Goal: Book appointment/travel/reservation

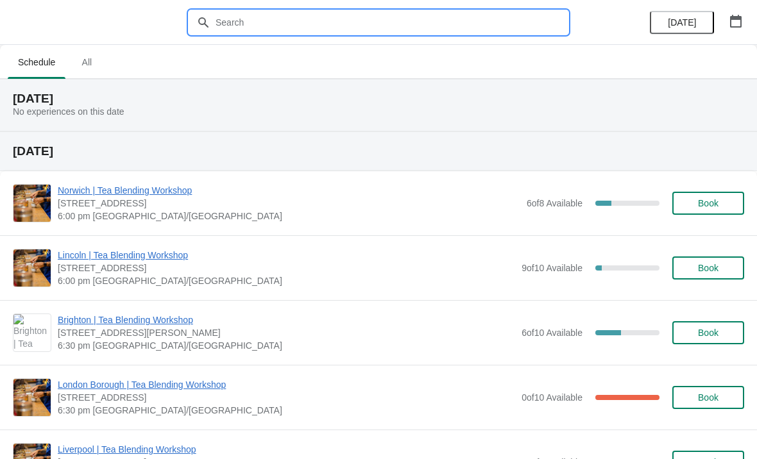
click at [403, 32] on input "text" at bounding box center [391, 22] width 353 height 23
type input "[GEOGRAPHIC_DATA]"
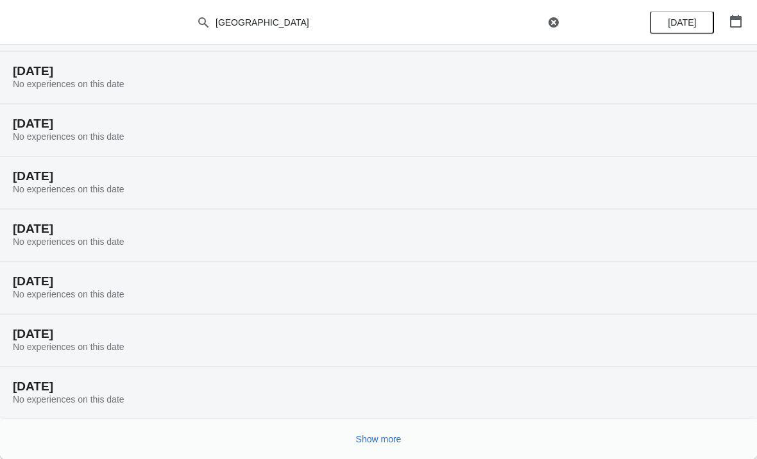
scroll to position [80, 0]
click at [382, 438] on span "Show more" at bounding box center [379, 439] width 46 height 10
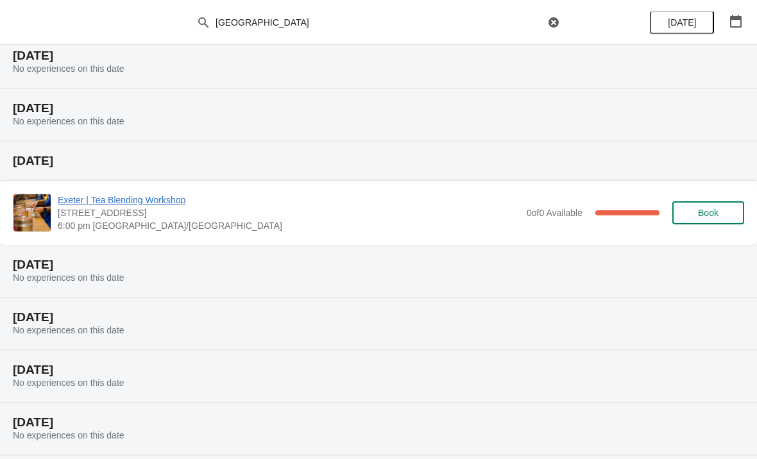
scroll to position [465, 0]
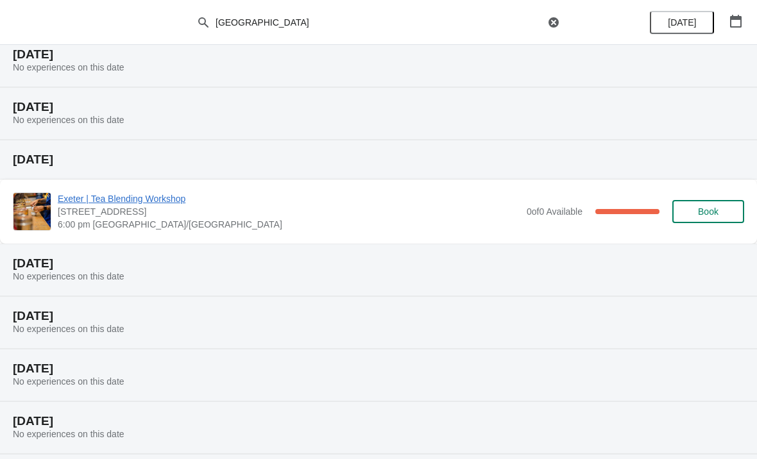
click at [156, 204] on span "Exeter | Tea Blending Workshop" at bounding box center [289, 198] width 462 height 13
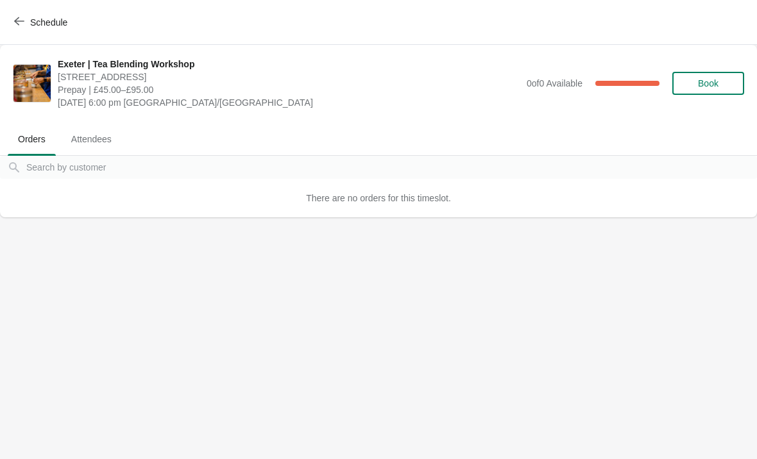
click at [28, 18] on span "Schedule" at bounding box center [42, 22] width 51 height 12
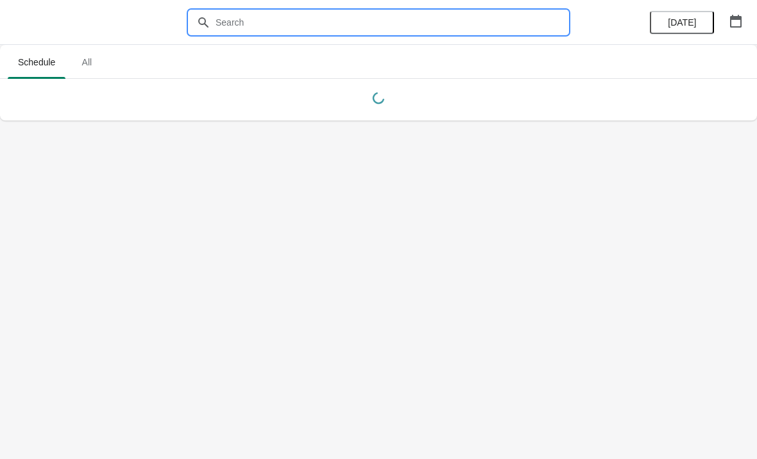
click at [273, 26] on input "text" at bounding box center [391, 22] width 353 height 23
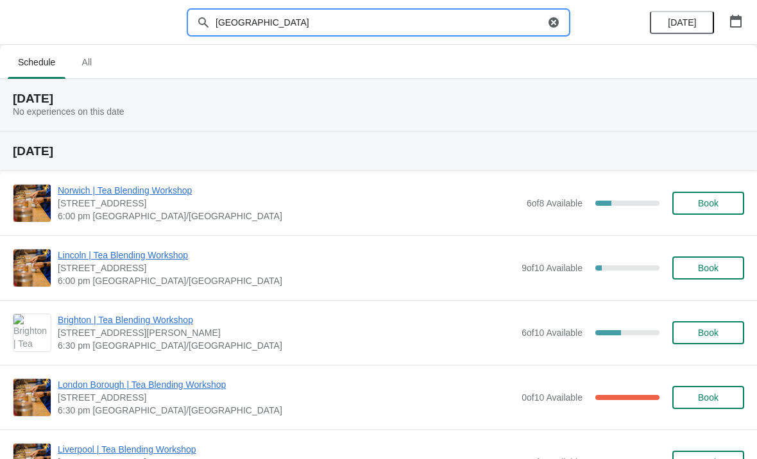
type input "[GEOGRAPHIC_DATA]"
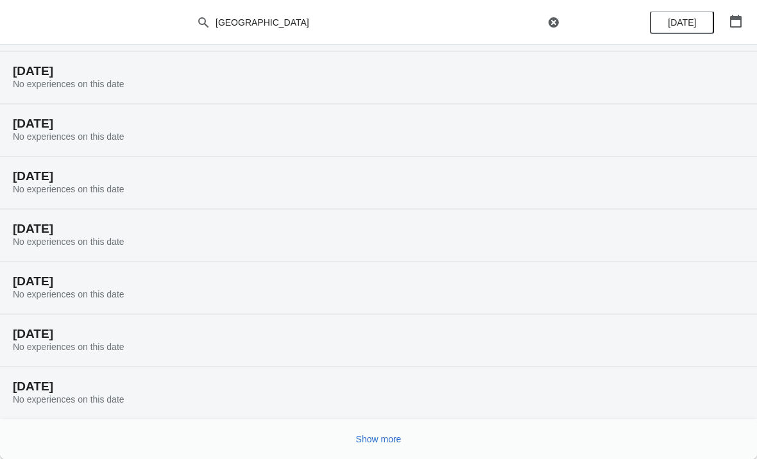
scroll to position [80, 0]
click at [377, 440] on span "Show more" at bounding box center [379, 439] width 46 height 10
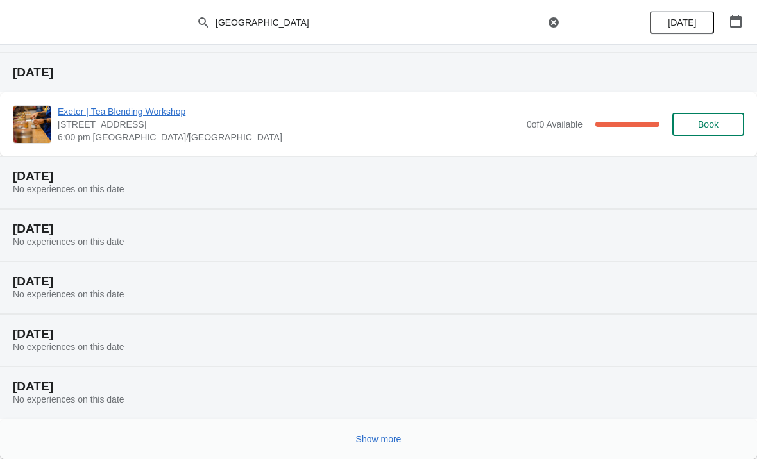
scroll to position [552, 0]
click at [381, 438] on span "Show more" at bounding box center [379, 439] width 46 height 10
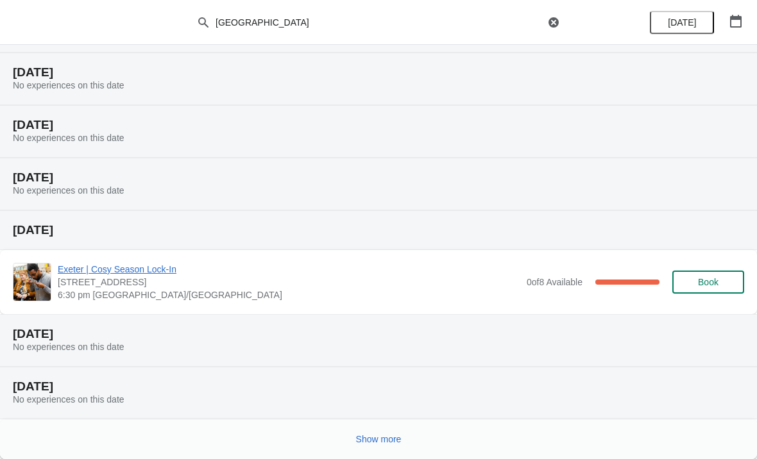
scroll to position [1024, 0]
click at [383, 439] on span "Show more" at bounding box center [379, 439] width 46 height 10
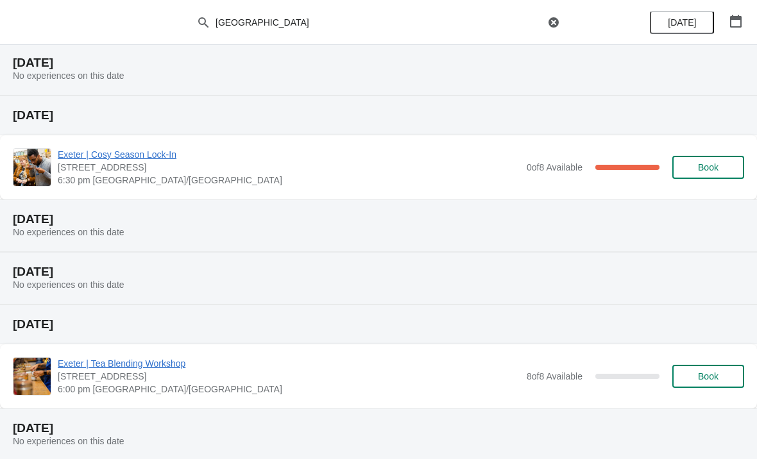
scroll to position [1137, 0]
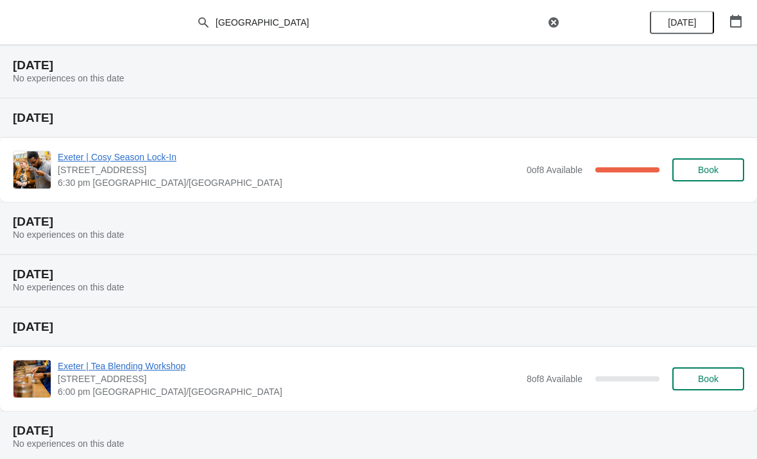
click at [140, 160] on span "Exeter | Cosy Season Lock-In" at bounding box center [289, 157] width 462 height 13
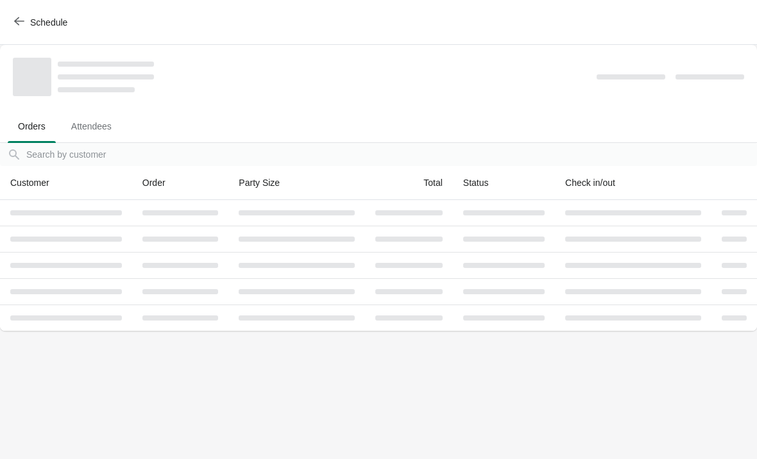
scroll to position [0, 0]
